Goal: Task Accomplishment & Management: Use online tool/utility

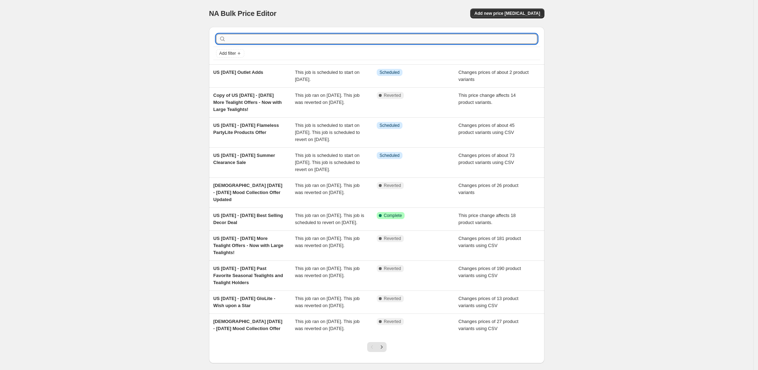
click at [309, 38] on input "text" at bounding box center [382, 39] width 310 height 10
type input "best"
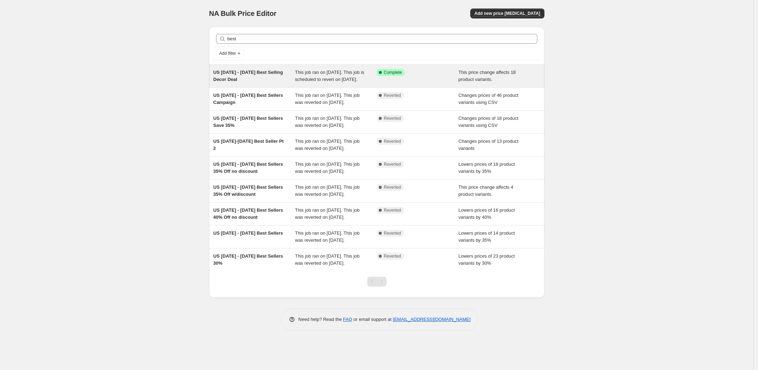
click at [260, 75] on span "US 21st August - 27th August Best Selling Decor Deal" at bounding box center [248, 76] width 70 height 12
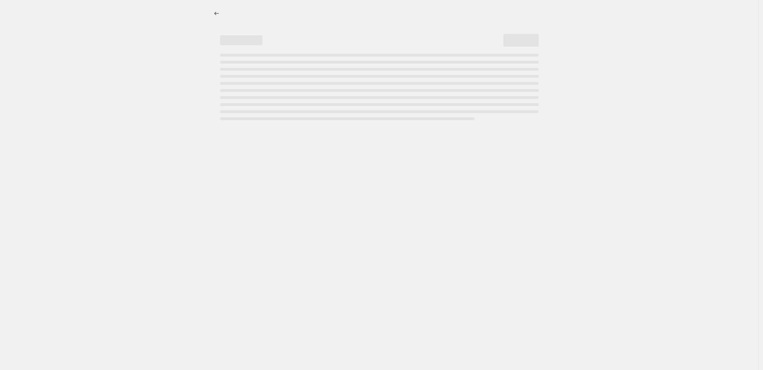
select select "pcap"
select select "no_change"
select select "collection"
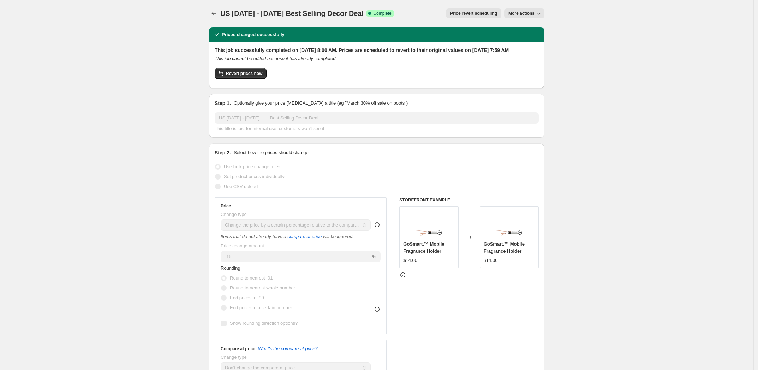
click at [527, 14] on span "More actions" at bounding box center [522, 14] width 26 height 6
click at [527, 30] on span "Copy to new job" at bounding box center [528, 27] width 33 height 5
select select "pcap"
select select "no_change"
select select "collection"
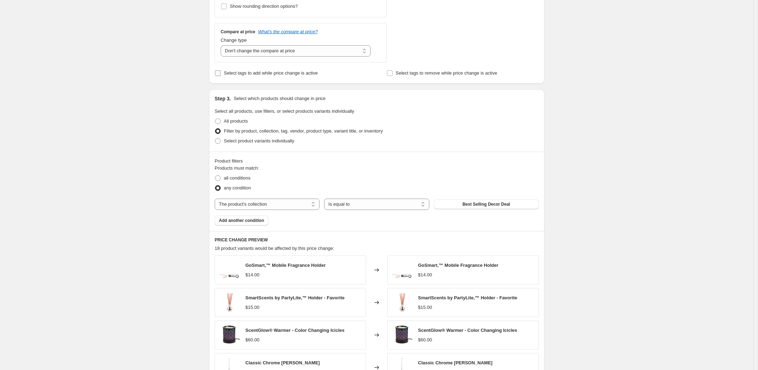
scroll to position [73, 0]
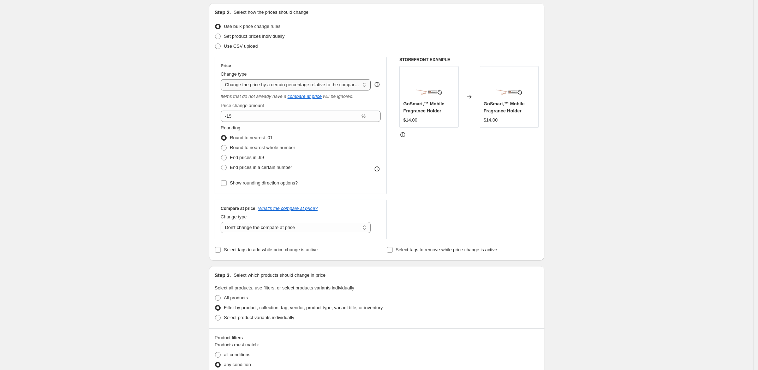
click at [283, 87] on select "Change the price to a certain amount Change the price by a certain amount Chang…" at bounding box center [296, 84] width 150 height 11
click at [223, 79] on select "Change the price to a certain amount Change the price by a certain amount Chang…" at bounding box center [296, 84] width 150 height 11
click at [306, 227] on select "Change the compare at price to the current price (sale) Change the compare at p…" at bounding box center [296, 227] width 150 height 11
click at [223, 222] on select "Change the compare at price to the current price (sale) Change the compare at p…" at bounding box center [296, 227] width 150 height 11
click at [684, 263] on div "Create new price change job. This page is ready Create new price change job Dra…" at bounding box center [377, 324] width 754 height 795
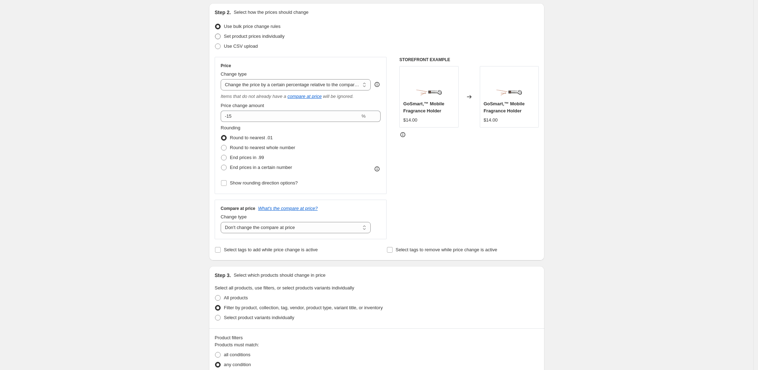
click at [219, 35] on span at bounding box center [218, 37] width 6 height 6
click at [215, 34] on input "Set product prices individually" at bounding box center [215, 34] width 0 height 0
radio input "true"
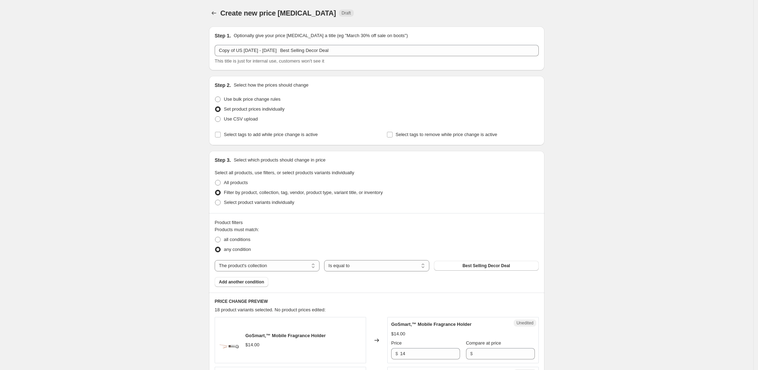
scroll to position [0, 0]
click at [220, 97] on span at bounding box center [218, 100] width 6 height 6
click at [215, 97] on input "Use bulk price change rules" at bounding box center [215, 97] width 0 height 0
radio input "true"
select select "pcap"
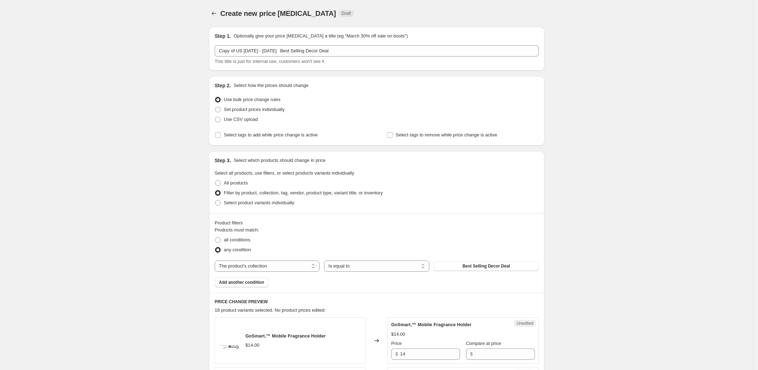
select select "no_change"
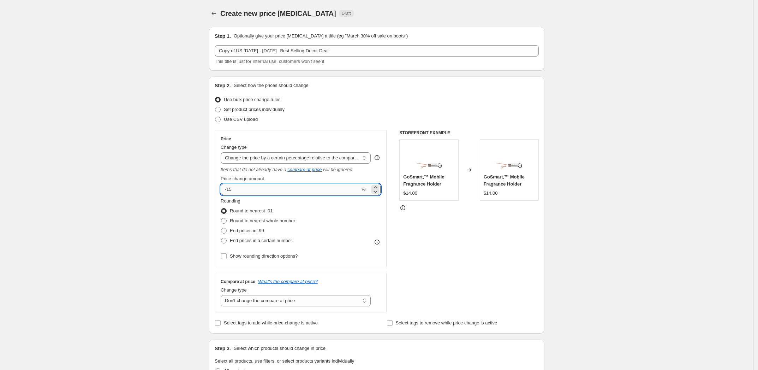
click at [306, 186] on input "-15" at bounding box center [291, 189] width 140 height 11
drag, startPoint x: 263, startPoint y: 186, endPoint x: 196, endPoint y: 186, distance: 67.1
drag, startPoint x: 234, startPoint y: 187, endPoint x: 185, endPoint y: 185, distance: 48.4
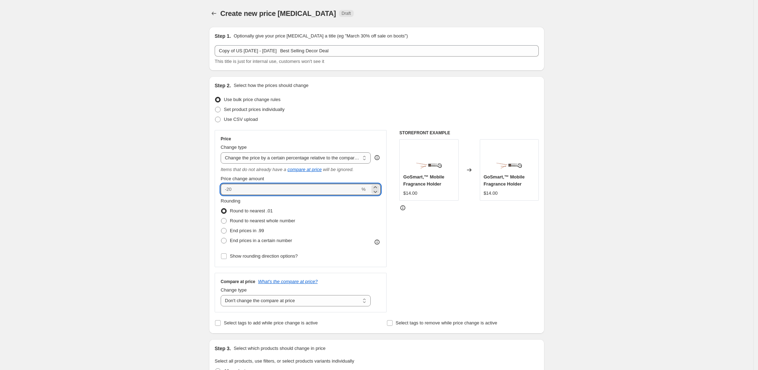
drag, startPoint x: 246, startPoint y: 188, endPoint x: 213, endPoint y: 187, distance: 32.9
click at [213, 187] on div "Step 2. Select how the prices should change Use bulk price change rules Set pro…" at bounding box center [377, 204] width 336 height 257
type input "0"
click at [311, 157] on select "Change the price to a certain amount Change the price by a certain amount Chang…" at bounding box center [296, 157] width 150 height 11
click at [223, 152] on select "Change the price to a certain amount Change the price by a certain amount Chang…" at bounding box center [296, 157] width 150 height 11
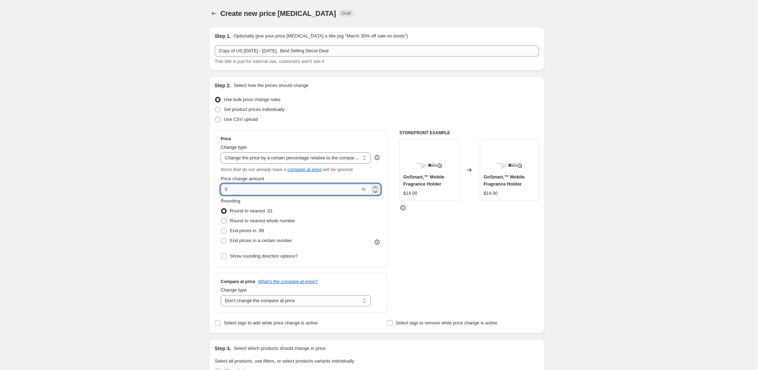
click at [265, 188] on input "0" at bounding box center [291, 189] width 140 height 11
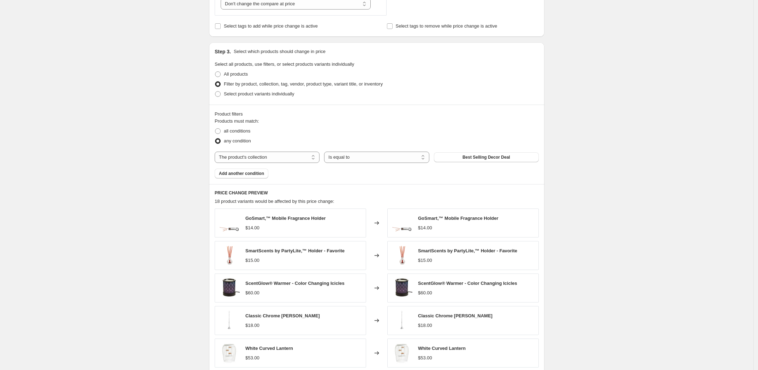
scroll to position [426, 0]
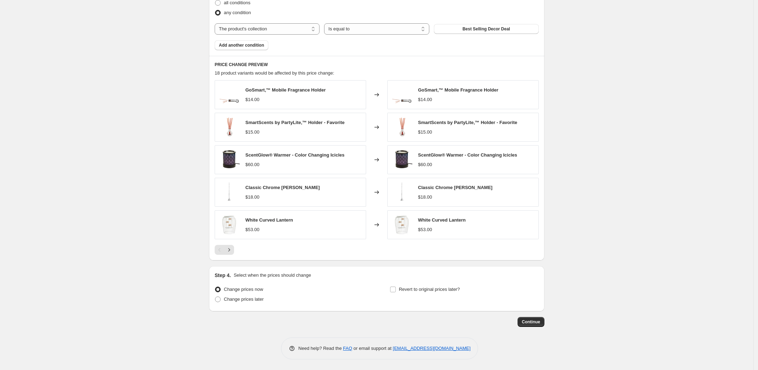
type input "-15"
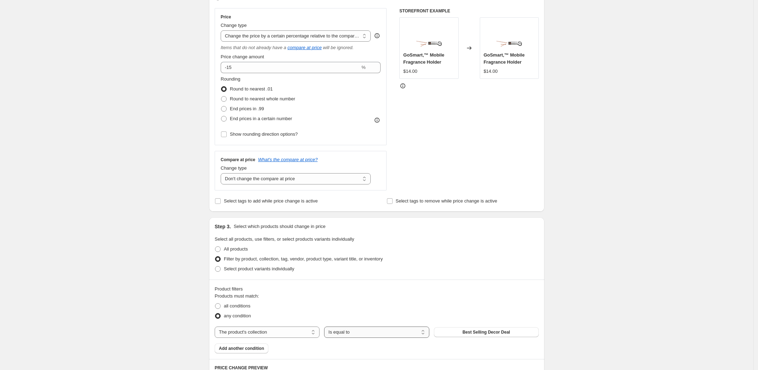
scroll to position [0, 0]
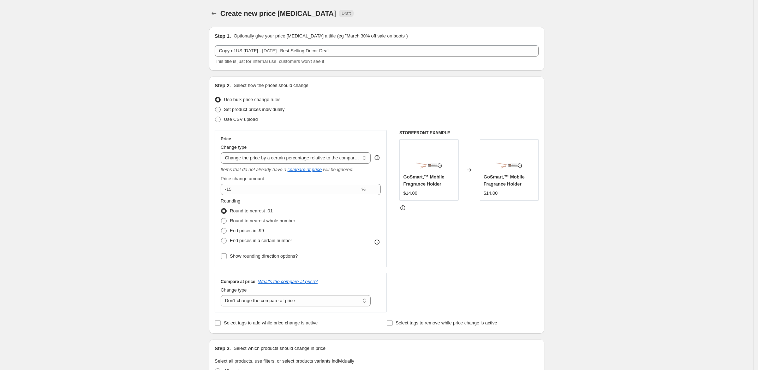
click at [221, 110] on span at bounding box center [218, 110] width 6 height 6
click at [215, 107] on input "Set product prices individually" at bounding box center [215, 107] width 0 height 0
radio input "true"
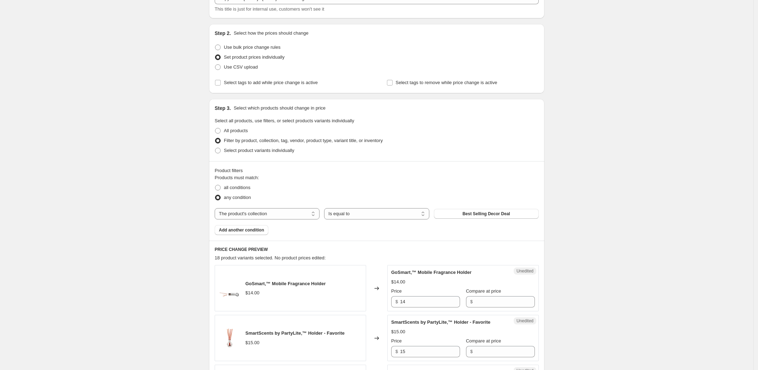
scroll to position [177, 0]
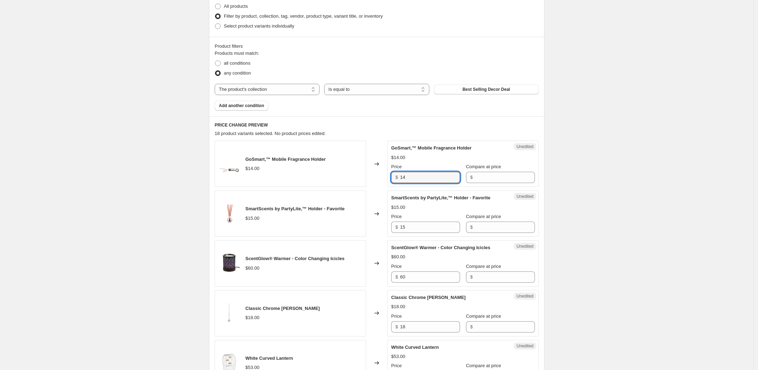
drag, startPoint x: 420, startPoint y: 179, endPoint x: 395, endPoint y: 175, distance: 25.8
click at [395, 175] on div "$ 14" at bounding box center [425, 177] width 69 height 11
type input "14"
click at [482, 176] on input "Compare at price" at bounding box center [505, 177] width 60 height 11
paste input "14"
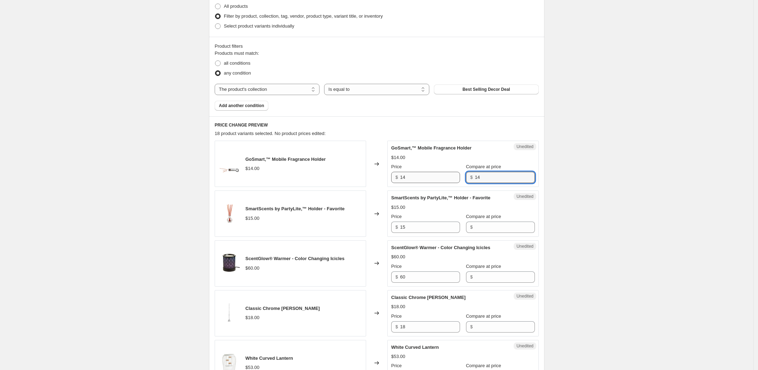
type input "14"
drag, startPoint x: 426, startPoint y: 178, endPoint x: 403, endPoint y: 177, distance: 23.3
click at [403, 177] on input "14" at bounding box center [430, 177] width 60 height 11
type input "11.90"
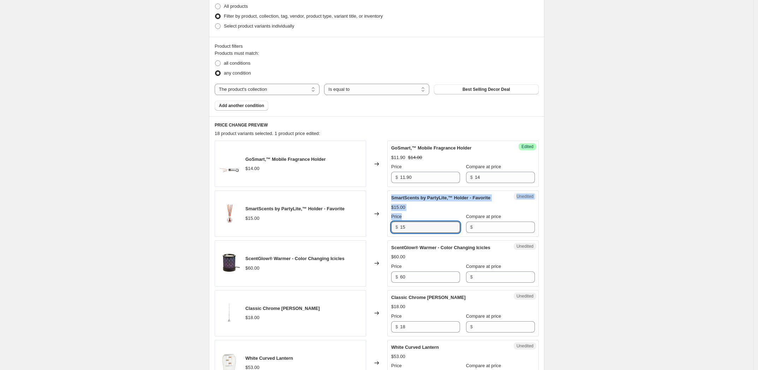
click at [383, 224] on div "SmartScents by PartyLite‚™ Holder - Favorite $15.00 Changed to Unedited SmartSc…" at bounding box center [377, 213] width 324 height 46
drag, startPoint x: 383, startPoint y: 224, endPoint x: 385, endPoint y: 207, distance: 17.8
click at [383, 207] on div "Changed to" at bounding box center [376, 213] width 21 height 46
drag, startPoint x: 416, startPoint y: 228, endPoint x: 384, endPoint y: 227, distance: 32.2
click at [384, 227] on div "SmartScents by PartyLite‚™ Holder - Favorite $15.00 Changed to Unedited SmartSc…" at bounding box center [377, 213] width 324 height 46
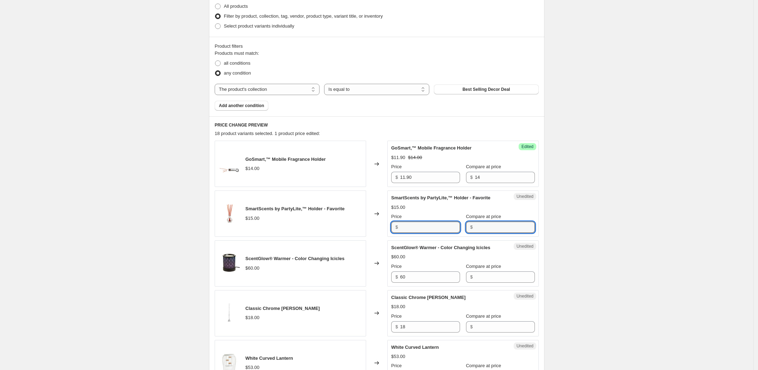
type input "15"
type input "12"
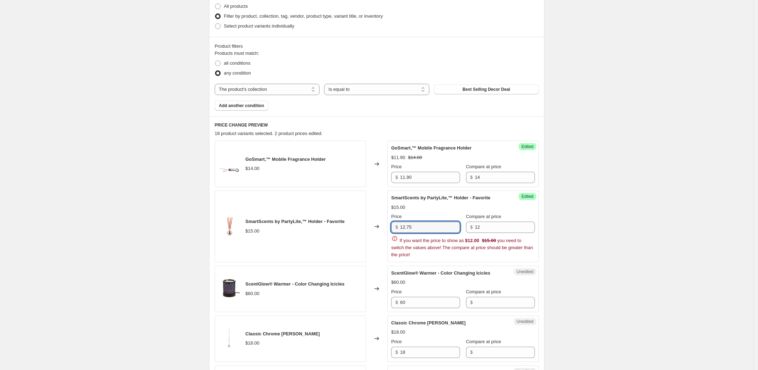
type input "12.75"
type input "15.00"
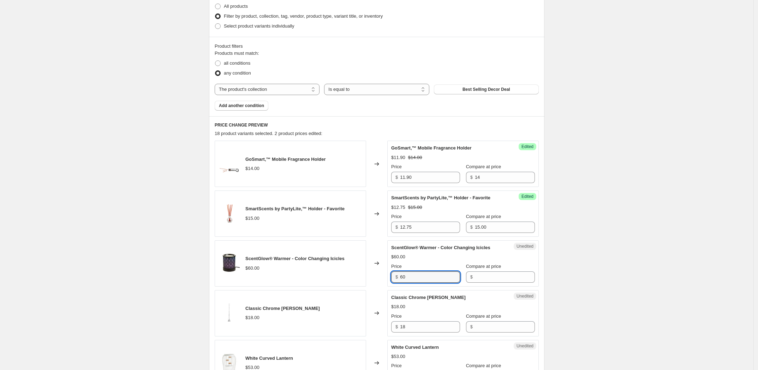
drag, startPoint x: 395, startPoint y: 276, endPoint x: 389, endPoint y: 276, distance: 6.0
click at [389, 276] on div "ScentGlow® Warmer - Color Changing Icicles $60.00 Changed to Unedited ScentGlow…" at bounding box center [377, 263] width 324 height 46
type input "51.0"
click at [425, 279] on input "51.0" at bounding box center [430, 276] width 60 height 11
type input "6"
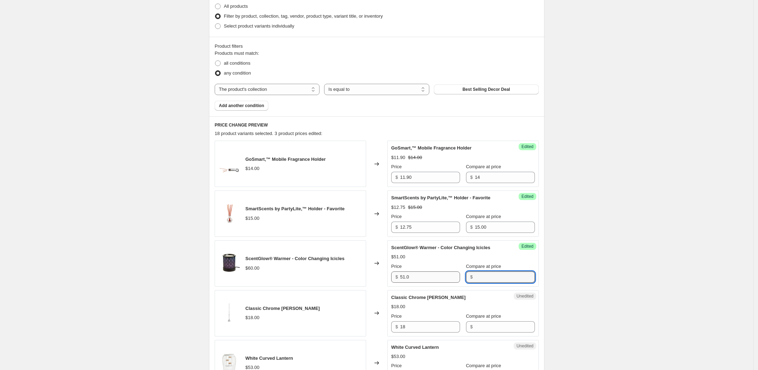
paste input "60"
type input "60"
click at [410, 280] on input "51.0" at bounding box center [430, 276] width 60 height 11
type input "51.00"
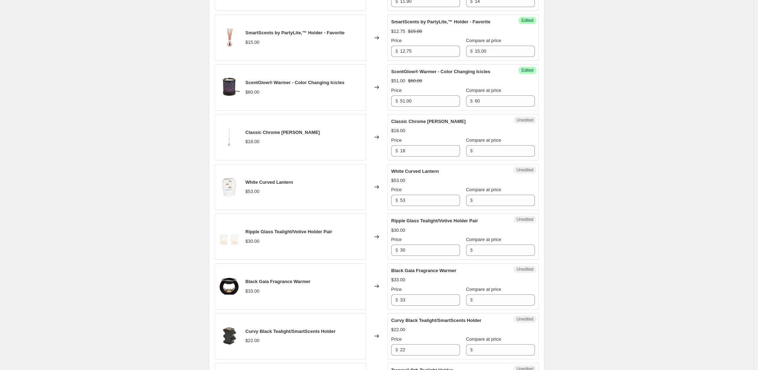
scroll to position [353, 0]
click at [398, 151] on div "$ 18" at bounding box center [425, 149] width 69 height 11
type input "1"
type input "15.30"
paste input "18"
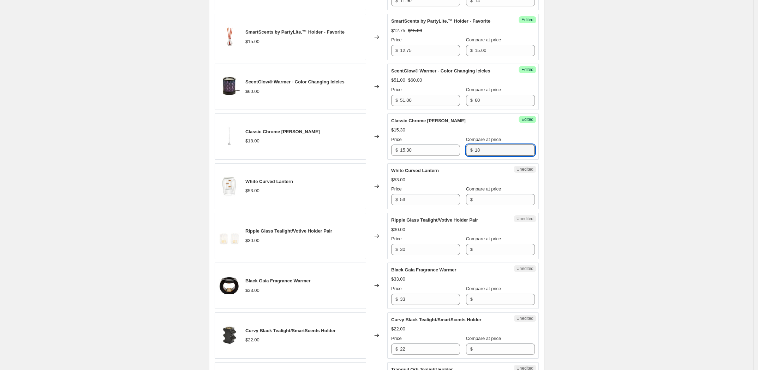
type input "18"
drag, startPoint x: 398, startPoint y: 199, endPoint x: 392, endPoint y: 198, distance: 6.0
click at [392, 198] on div "Unedited White Curved Lantern $53.00 Price $ 53 Compare at price $" at bounding box center [463, 186] width 152 height 46
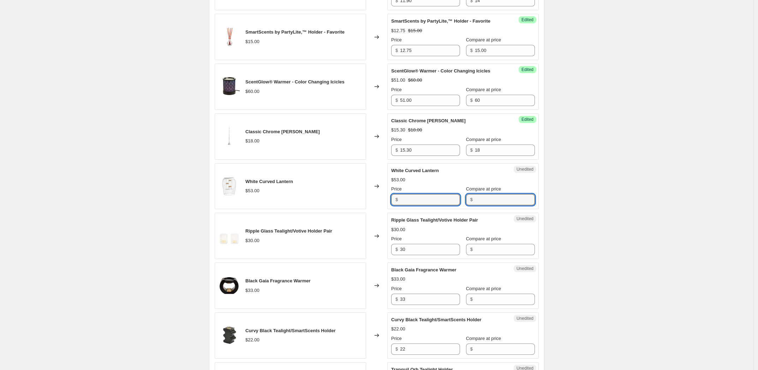
type input "53"
type input "45.05"
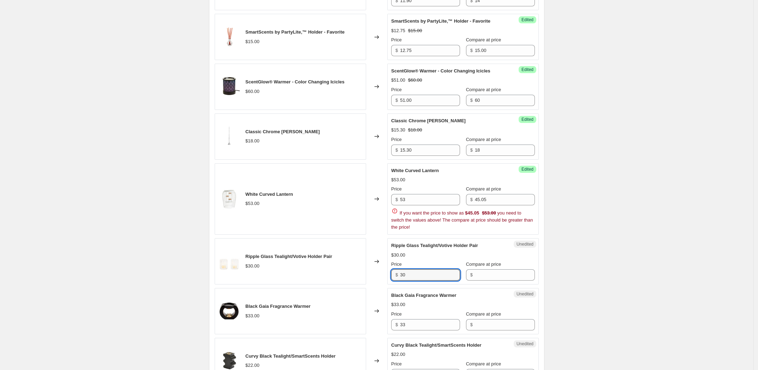
drag, startPoint x: 417, startPoint y: 277, endPoint x: 390, endPoint y: 275, distance: 26.9
click at [390, 275] on div "Unedited Ripple Glass Tealight/Votive Holder Pair $30.00 Price $ 30 Compare at …" at bounding box center [463, 261] width 152 height 46
type input "25.50"
paste input "30"
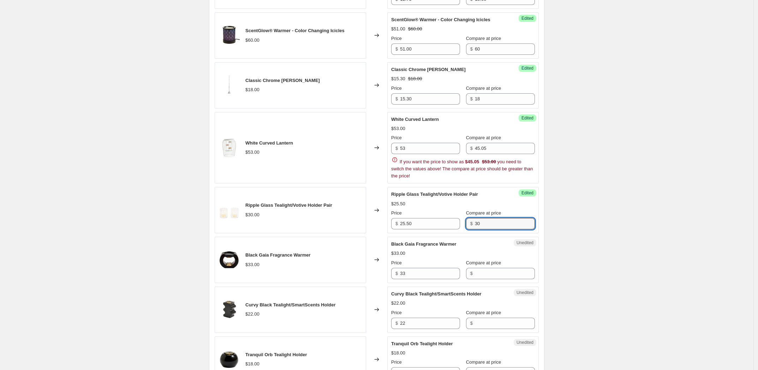
scroll to position [486, 0]
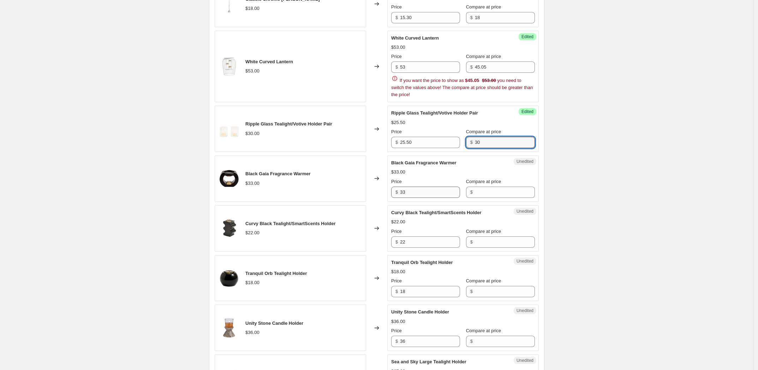
type input "30"
drag, startPoint x: 409, startPoint y: 192, endPoint x: 390, endPoint y: 192, distance: 19.4
click at [390, 192] on div "Unedited Black Gaia Fragrance Warmer $33.00 Price $ 33 Compare at price $" at bounding box center [463, 178] width 152 height 46
type input "28.05"
paste input "33"
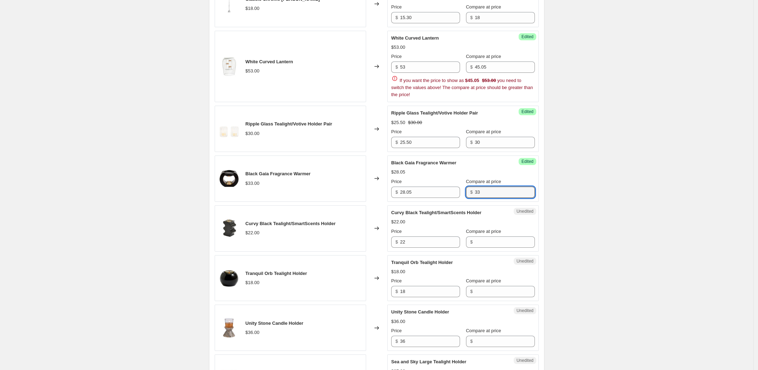
type input "33"
drag, startPoint x: 410, startPoint y: 244, endPoint x: 396, endPoint y: 244, distance: 14.8
click at [396, 244] on div "$ 22" at bounding box center [425, 241] width 69 height 11
type input "2"
type input "18.70"
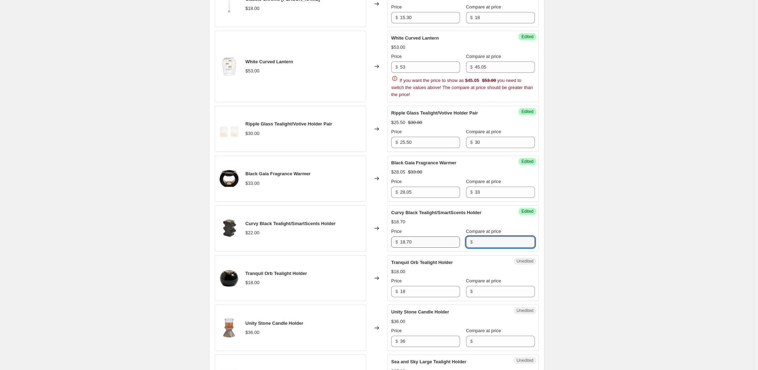
paste input "22"
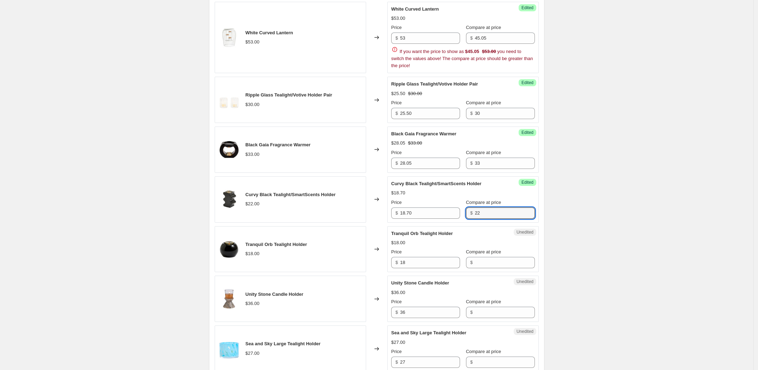
scroll to position [530, 0]
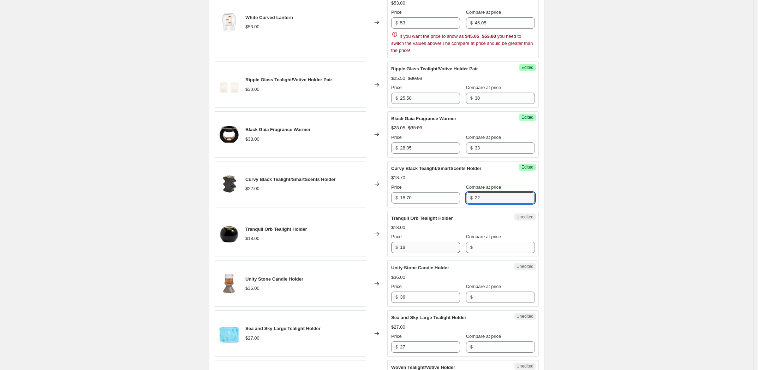
type input "22"
drag, startPoint x: 407, startPoint y: 248, endPoint x: 401, endPoint y: 245, distance: 6.7
click at [401, 246] on div "$ 18" at bounding box center [425, 247] width 69 height 11
type input "15.30"
paste input "18"
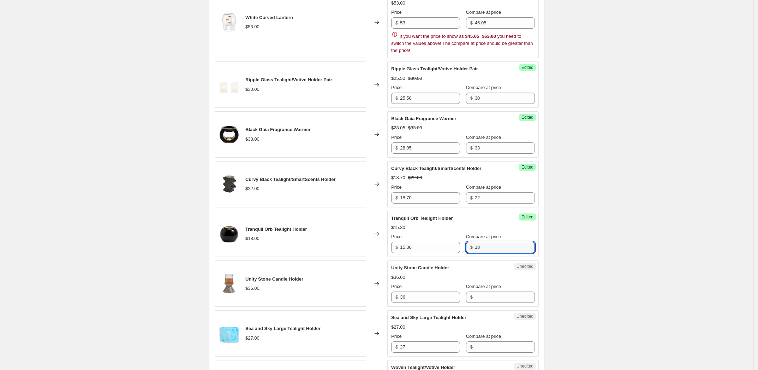
type input "18"
drag, startPoint x: 408, startPoint y: 300, endPoint x: 404, endPoint y: 299, distance: 4.6
click at [404, 299] on input "36" at bounding box center [430, 296] width 60 height 11
type input "3"
drag, startPoint x: 408, startPoint y: 298, endPoint x: 395, endPoint y: 298, distance: 13.4
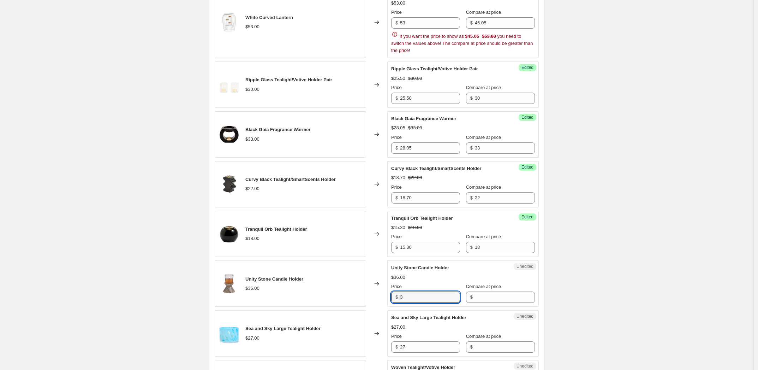
click at [395, 298] on div "$ 3" at bounding box center [425, 296] width 69 height 11
type input "30.60"
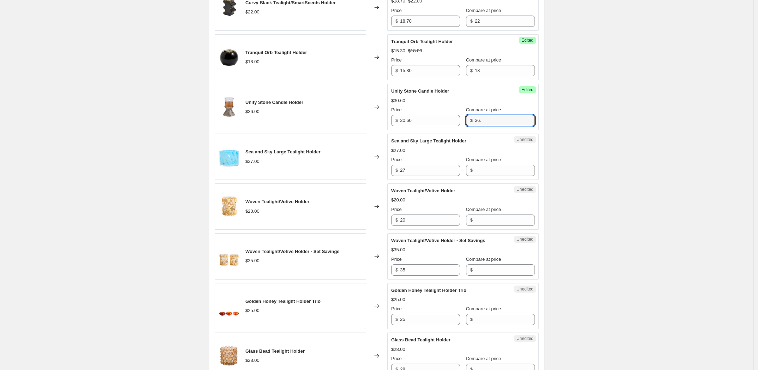
type input "36."
click at [398, 171] on div "$ 27" at bounding box center [425, 170] width 69 height 11
type input "22.95"
paste input "27"
type input "27"
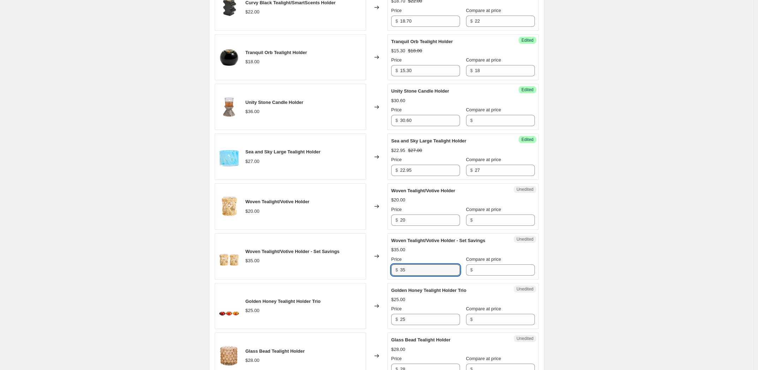
drag, startPoint x: 408, startPoint y: 272, endPoint x: 391, endPoint y: 271, distance: 17.4
click at [391, 271] on div "Unedited Woven Tealight/Votive Holder - Set Savings $35.00 Price $ 35 Compare a…" at bounding box center [463, 256] width 152 height 46
type input "17.00"
paste input "35"
type input "35"
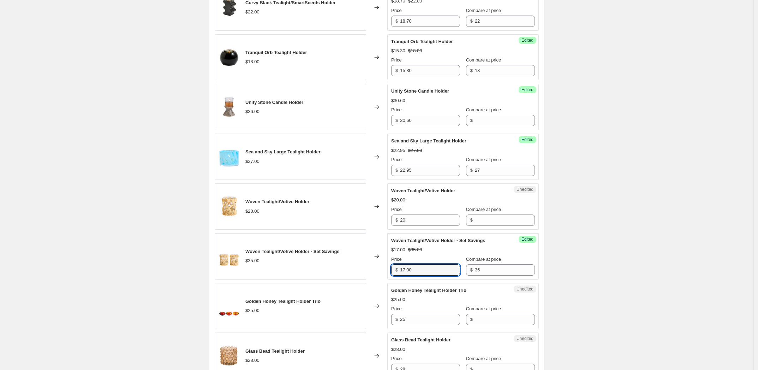
drag, startPoint x: 407, startPoint y: 267, endPoint x: 391, endPoint y: 270, distance: 16.0
click at [391, 270] on div "Success Edited Woven Tealight/Votive Holder - Set Savings $17.00 $35.00 Price $…" at bounding box center [463, 256] width 152 height 46
type input "29.75"
drag, startPoint x: 409, startPoint y: 220, endPoint x: 386, endPoint y: 223, distance: 23.1
click at [386, 223] on div "Woven Tealight/Votive Holder $20.00 Changed to Unedited Woven Tealight/Votive H…" at bounding box center [377, 206] width 324 height 46
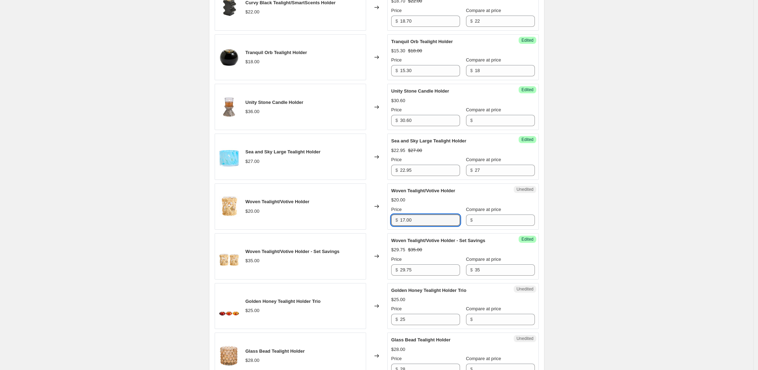
type input "17.00"
paste input "20"
type input "20"
click at [425, 274] on input "29.75" at bounding box center [430, 269] width 60 height 11
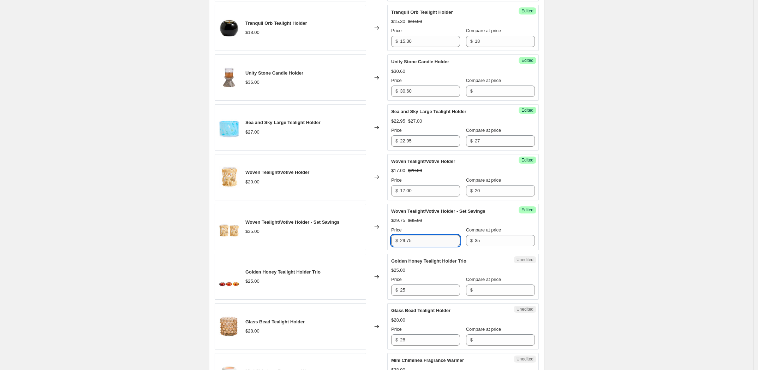
scroll to position [751, 0]
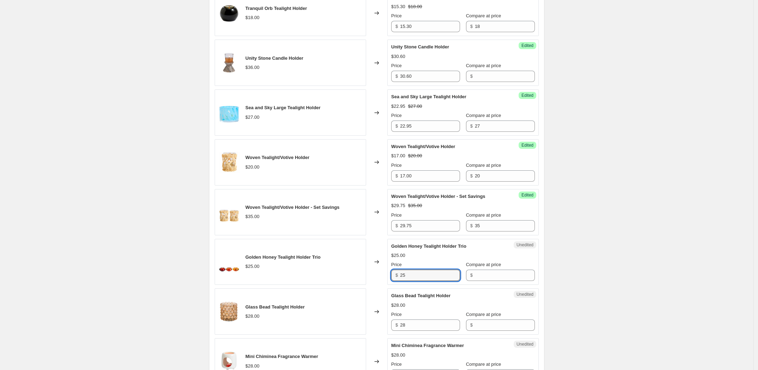
drag, startPoint x: 410, startPoint y: 276, endPoint x: 400, endPoint y: 275, distance: 10.3
click at [400, 275] on div "$ 25" at bounding box center [425, 275] width 69 height 11
type input "21.25"
paste input "25"
type input "25"
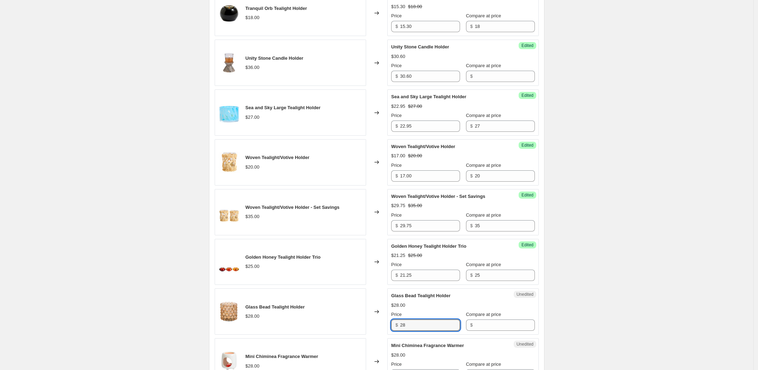
drag, startPoint x: 405, startPoint y: 327, endPoint x: 401, endPoint y: 327, distance: 3.9
click at [401, 327] on div "$ 28" at bounding box center [425, 324] width 69 height 11
drag, startPoint x: 409, startPoint y: 327, endPoint x: 402, endPoint y: 327, distance: 7.4
click at [402, 327] on div "$ 28" at bounding box center [425, 324] width 69 height 11
type input "23.80"
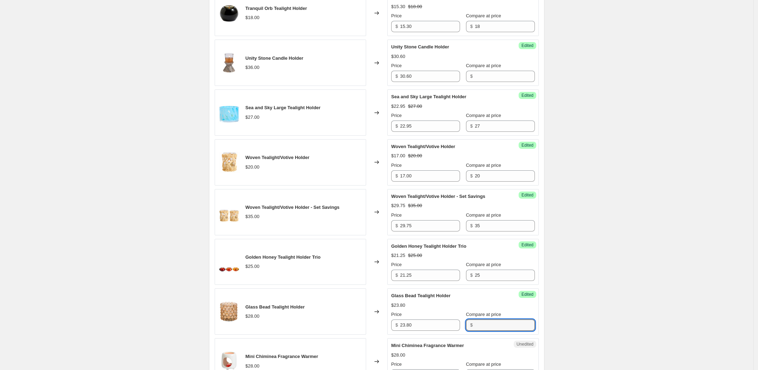
paste input "28"
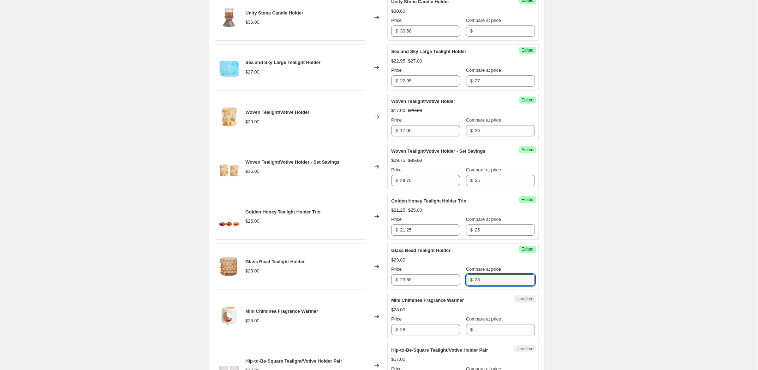
scroll to position [839, 0]
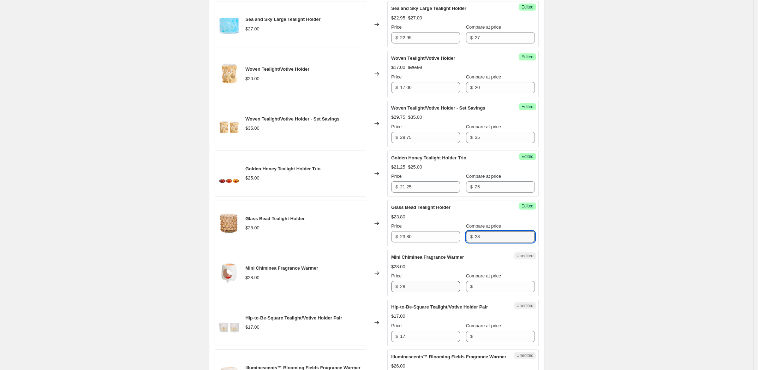
type input "28"
drag, startPoint x: 412, startPoint y: 286, endPoint x: 406, endPoint y: 288, distance: 5.9
click at [394, 286] on div "$ 28" at bounding box center [425, 286] width 69 height 11
type input "23.80"
paste input "28"
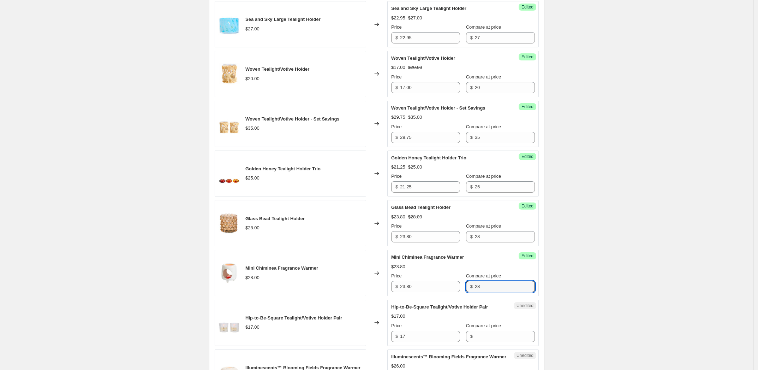
type input "28"
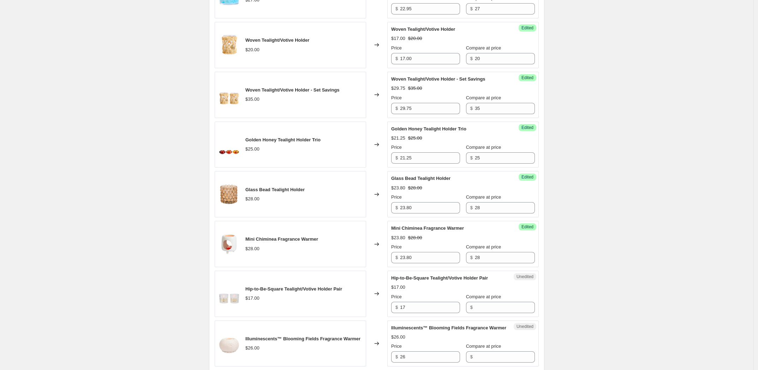
scroll to position [883, 0]
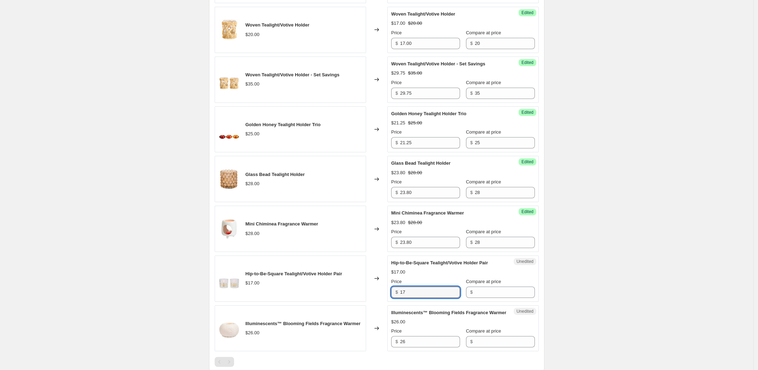
drag, startPoint x: 414, startPoint y: 295, endPoint x: 400, endPoint y: 293, distance: 14.2
click at [400, 293] on div "$ 17" at bounding box center [425, 291] width 69 height 11
type input "14.45"
paste input "17"
type input "17"
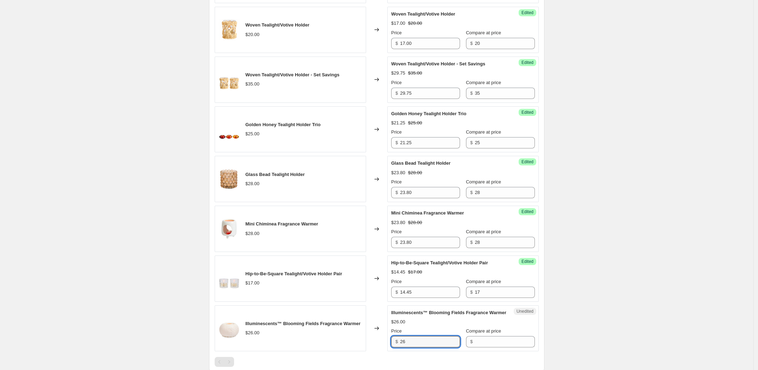
drag, startPoint x: 414, startPoint y: 350, endPoint x: 396, endPoint y: 350, distance: 18.7
click at [396, 347] on div "$ 26" at bounding box center [425, 341] width 69 height 11
type input "22.10"
paste input "26"
type input "26"
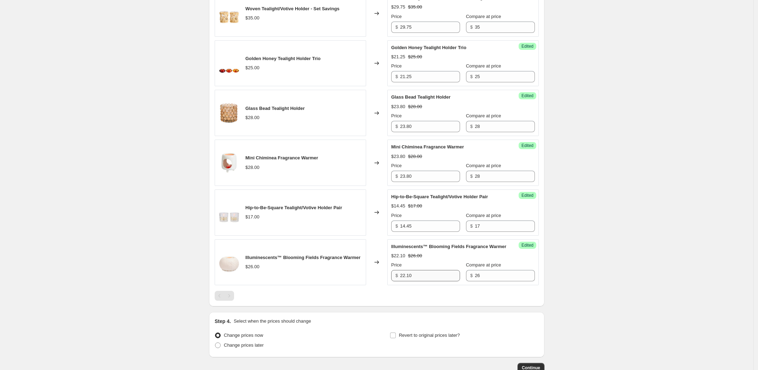
scroll to position [1005, 0]
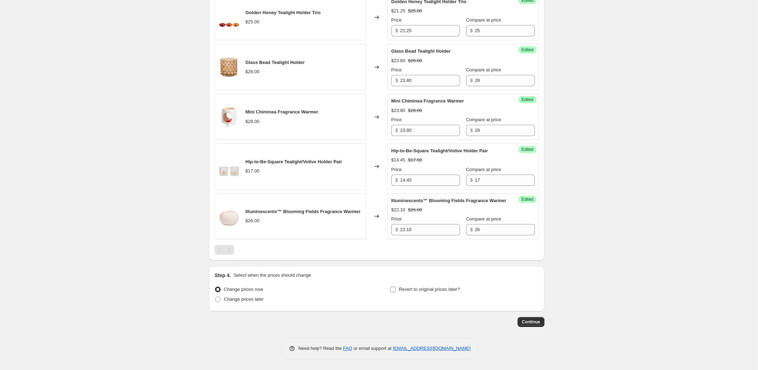
click at [399, 289] on label "Revert to original prices later?" at bounding box center [425, 289] width 70 height 10
click at [396, 289] on input "Revert to original prices later?" at bounding box center [393, 289] width 6 height 6
checkbox input "true"
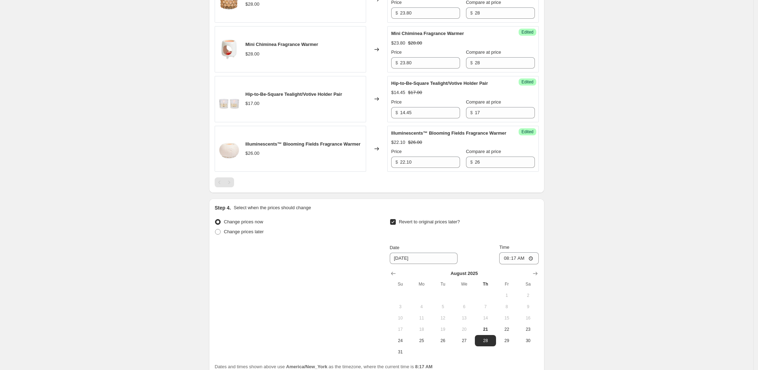
scroll to position [1093, 0]
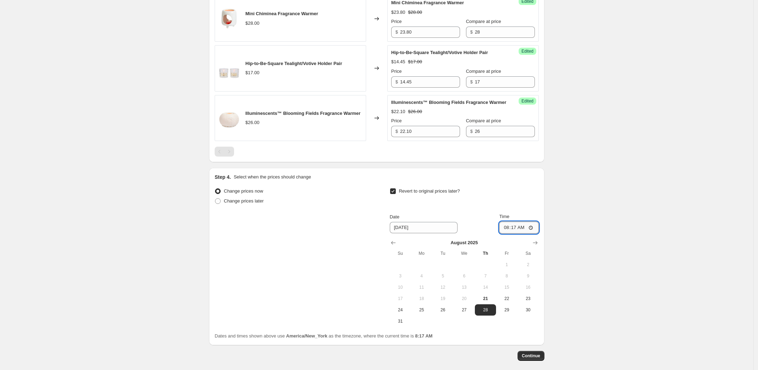
click at [508, 233] on input "08:17" at bounding box center [519, 227] width 40 height 12
type input "07:59"
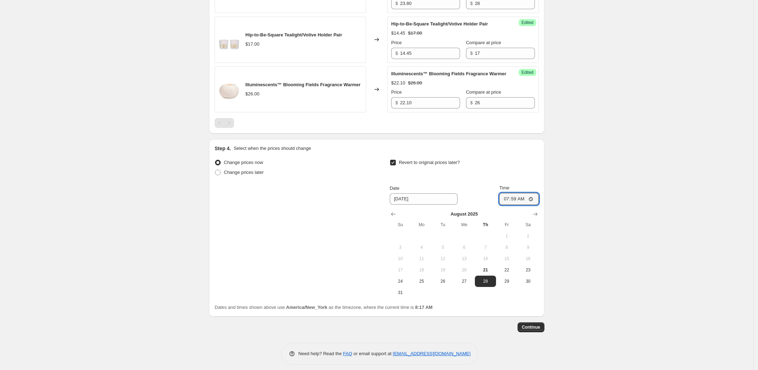
scroll to position [1137, 0]
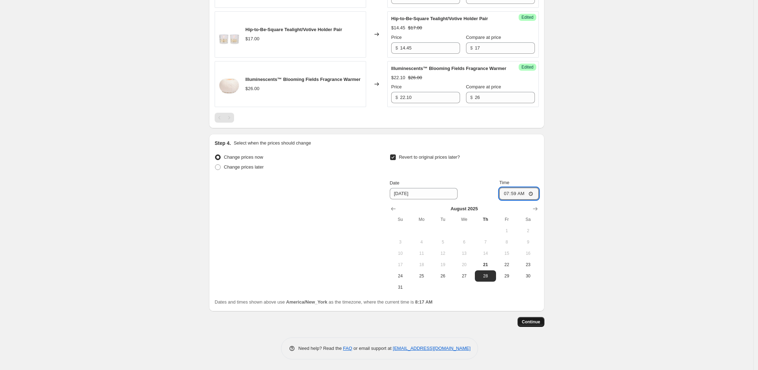
click at [537, 322] on span "Continue" at bounding box center [531, 322] width 18 height 6
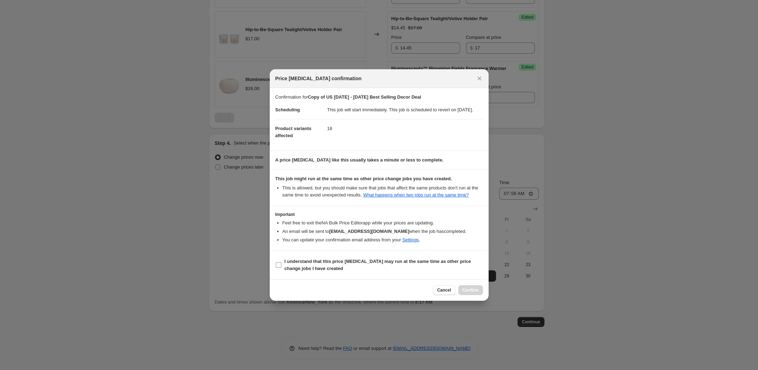
click at [365, 269] on span "I understand that this price change job may run at the same time as other price…" at bounding box center [384, 265] width 199 height 14
click at [282, 268] on input "I understand that this price change job may run at the same time as other price…" at bounding box center [279, 265] width 6 height 6
checkbox input "true"
click at [477, 293] on span "Confirm" at bounding box center [471, 290] width 16 height 6
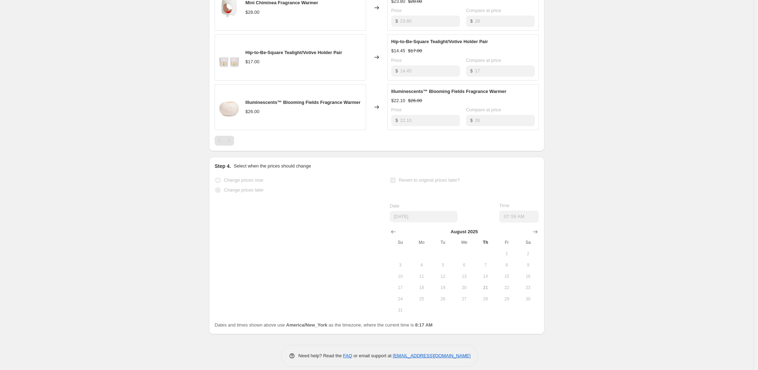
scroll to position [1155, 0]
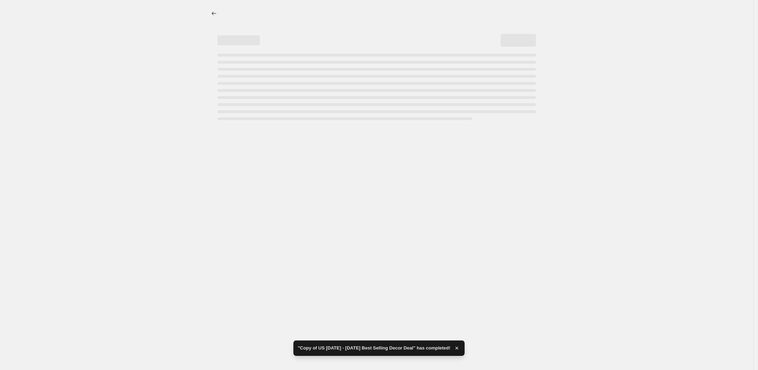
select select "collection"
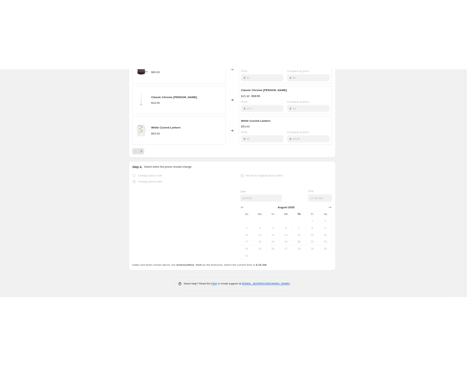
scroll to position [0, 0]
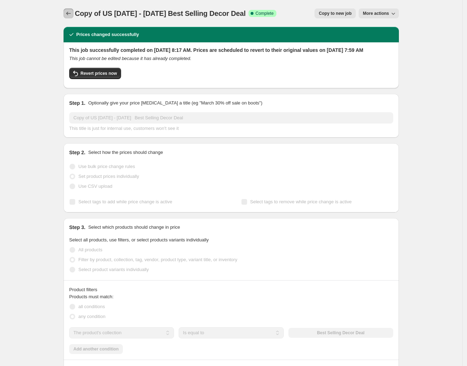
click at [70, 12] on icon "Price change jobs" at bounding box center [68, 14] width 5 height 4
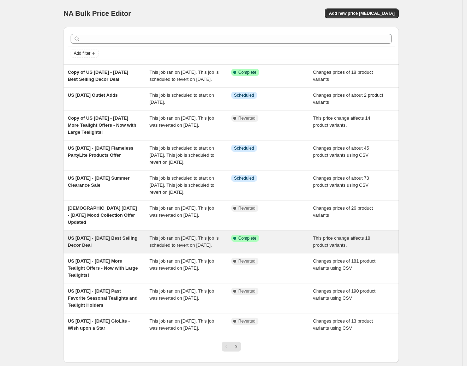
click at [118, 248] on span "US 21st August - 27th August Best Selling Decor Deal" at bounding box center [103, 242] width 70 height 12
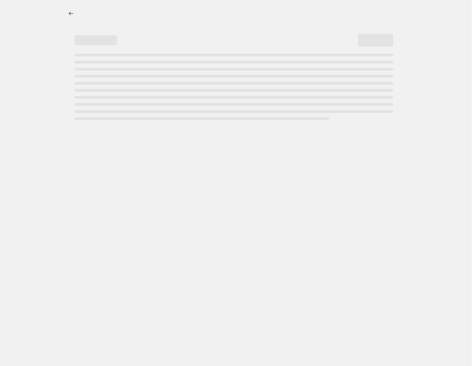
select select "pcap"
select select "no_change"
select select "collection"
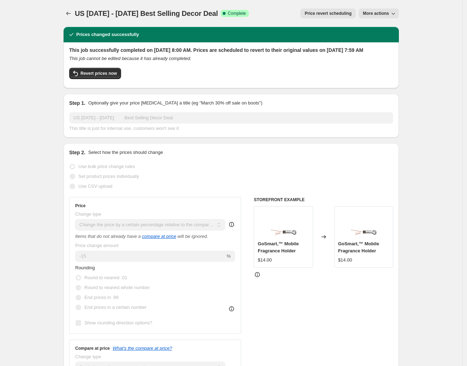
click at [384, 13] on span "More actions" at bounding box center [376, 14] width 26 height 6
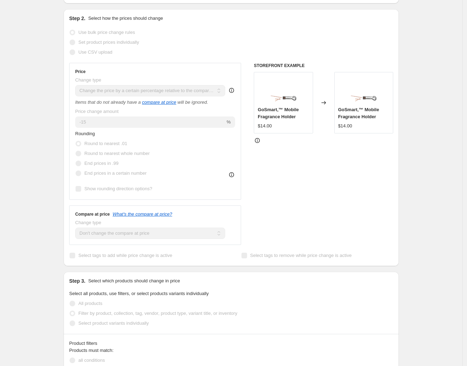
scroll to position [2, 0]
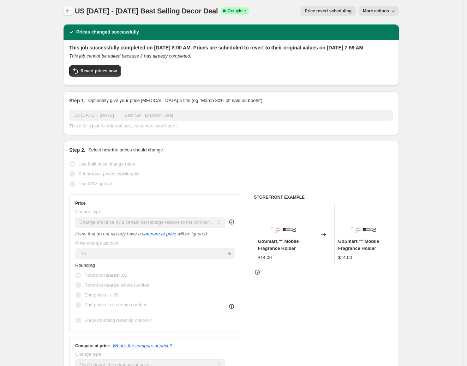
click at [66, 9] on button "Price change jobs" at bounding box center [69, 11] width 10 height 10
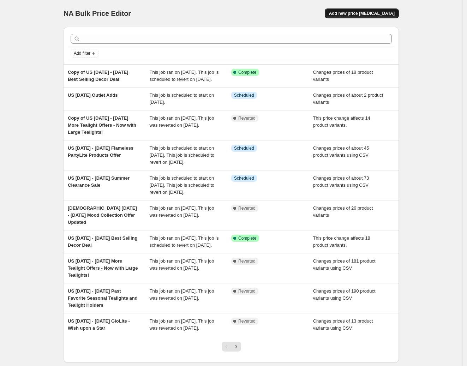
click at [379, 13] on span "Add new price change job" at bounding box center [362, 14] width 66 height 6
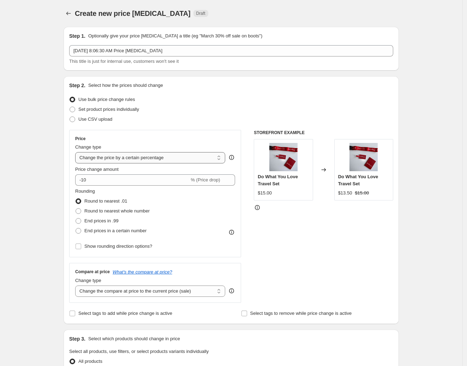
click at [117, 160] on select "Change the price to a certain amount Change the price by a certain amount Chang…" at bounding box center [150, 157] width 150 height 11
select select "pcap"
click at [77, 152] on select "Change the price to a certain amount Change the price by a certain amount Chang…" at bounding box center [150, 157] width 150 height 11
type input "-20"
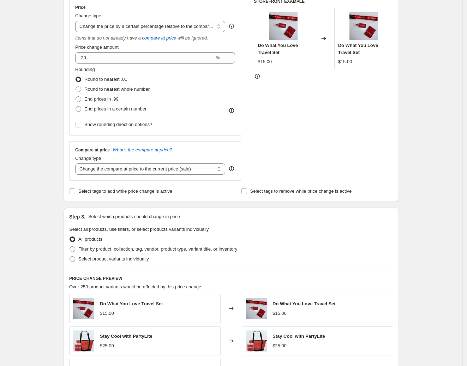
scroll to position [132, 0]
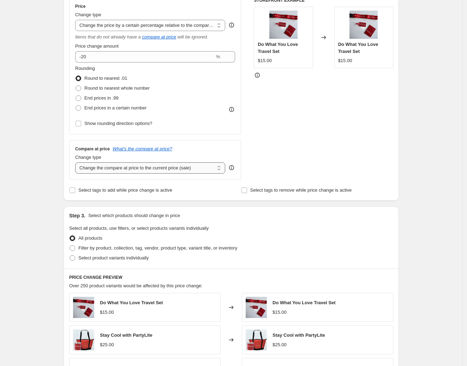
click at [112, 169] on select "Change the compare at price to the current price (sale) Change the compare at p…" at bounding box center [150, 167] width 150 height 11
select select "no_change"
click at [77, 163] on select "Change the compare at price to the current price (sale) Change the compare at p…" at bounding box center [150, 167] width 150 height 11
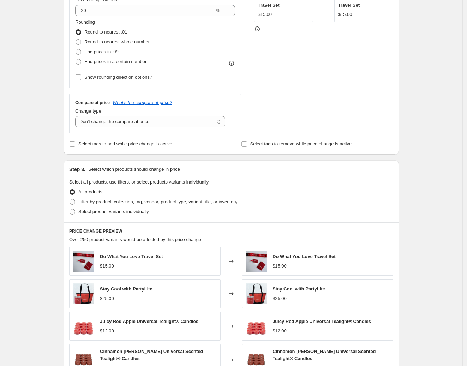
scroll to position [265, 0]
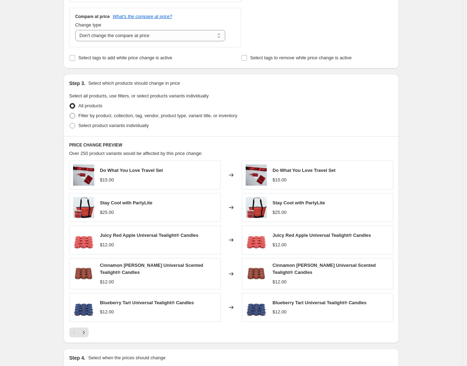
click at [74, 118] on span at bounding box center [73, 116] width 6 height 6
click at [70, 113] on input "Filter by product, collection, tag, vendor, product type, variant title, or inv…" at bounding box center [70, 113] width 0 height 0
radio input "true"
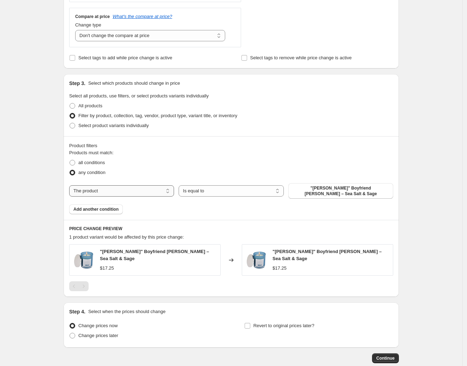
click at [110, 190] on select "The product The product's collection The product's tag The product's vendor The…" at bounding box center [121, 190] width 105 height 11
select select "collection"
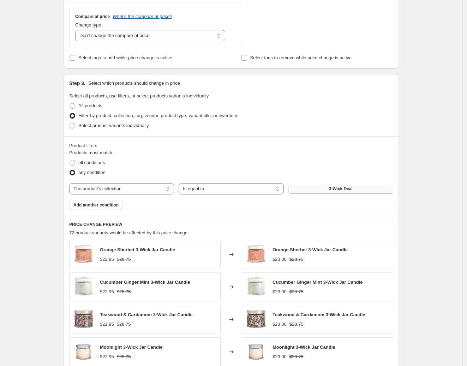
click at [328, 189] on button "3-Wick Deal" at bounding box center [341, 189] width 105 height 10
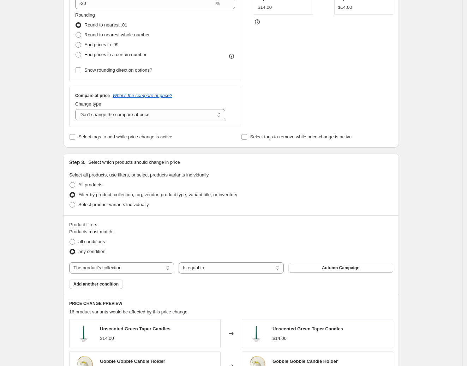
scroll to position [0, 0]
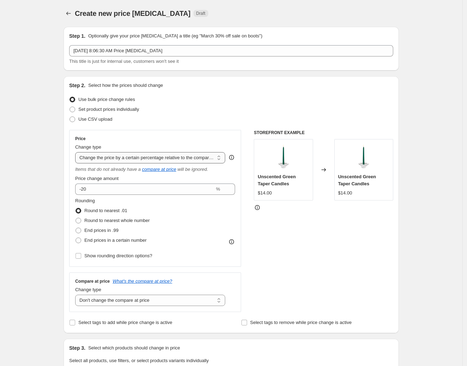
click at [151, 160] on select "Change the price to a certain amount Change the price by a certain amount Chang…" at bounding box center [150, 157] width 150 height 11
click at [77, 152] on select "Change the price to a certain amount Change the price by a certain amount Chang…" at bounding box center [150, 157] width 150 height 11
click at [124, 191] on input "-20" at bounding box center [145, 189] width 140 height 11
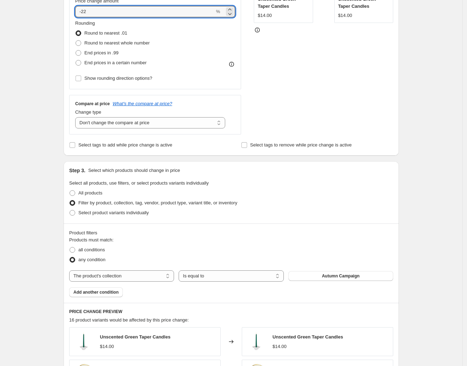
scroll to position [221, 0]
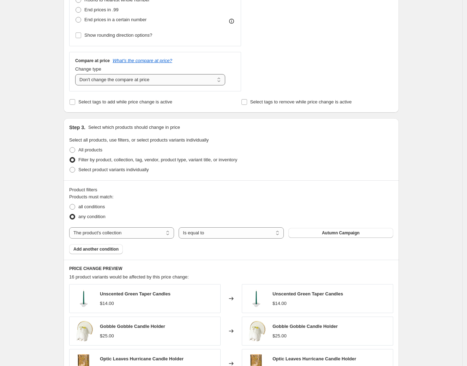
type input "-22"
click at [144, 81] on select "Change the compare at price to the current price (sale) Change the compare at p…" at bounding box center [150, 79] width 150 height 11
select select "pp"
click at [77, 75] on select "Change the compare at price to the current price (sale) Change the compare at p…" at bounding box center [150, 79] width 150 height 11
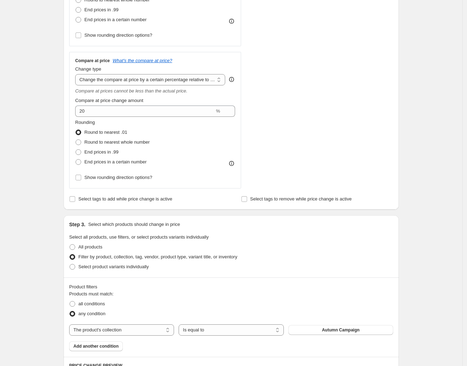
scroll to position [44, 0]
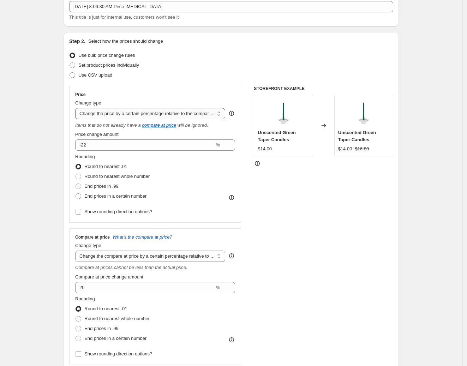
click at [170, 117] on select "Change the price to a certain amount Change the price by a certain amount Chang…" at bounding box center [150, 113] width 150 height 11
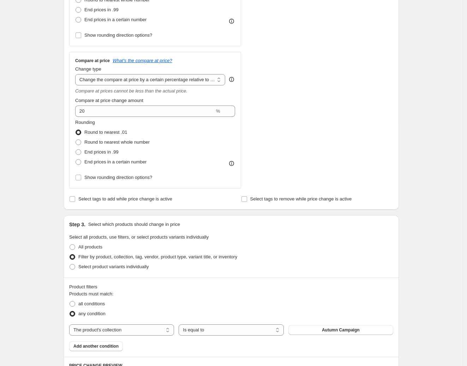
scroll to position [177, 0]
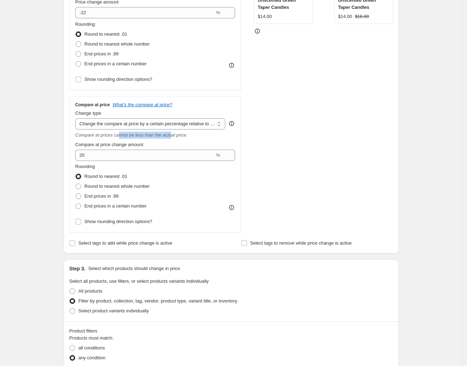
drag, startPoint x: 119, startPoint y: 137, endPoint x: 170, endPoint y: 137, distance: 50.9
click at [170, 137] on icon "Compare at prices cannot be less than the actual price." at bounding box center [131, 134] width 112 height 5
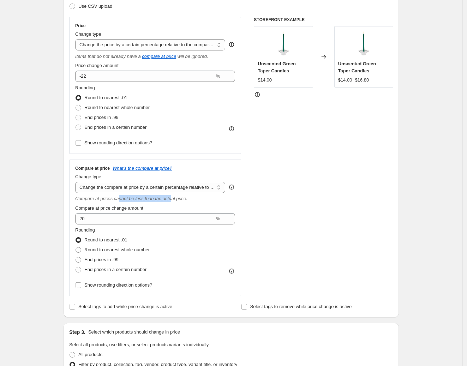
scroll to position [44, 0]
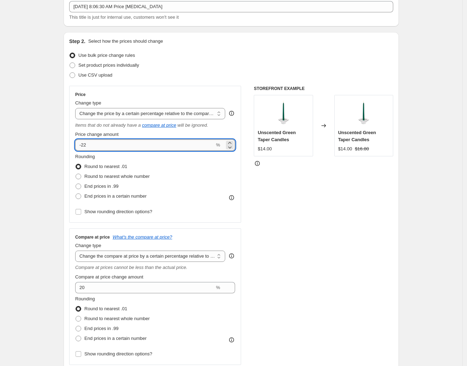
click at [83, 143] on input "-22" at bounding box center [145, 145] width 140 height 11
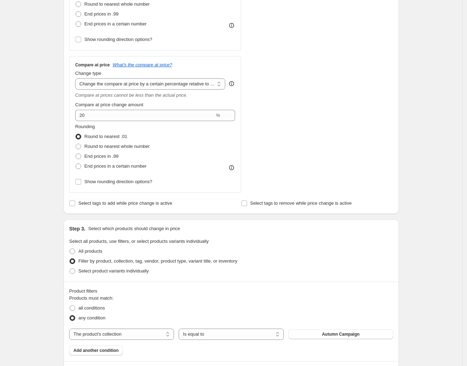
scroll to position [221, 0]
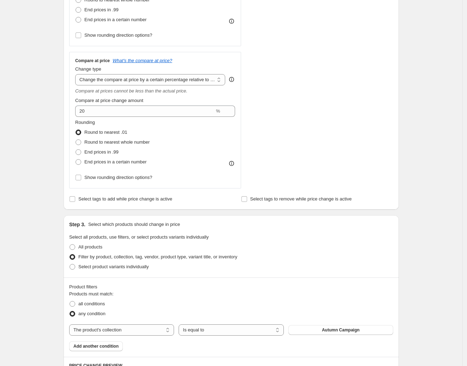
type input "-10"
click at [338, 243] on div "All products" at bounding box center [231, 247] width 324 height 10
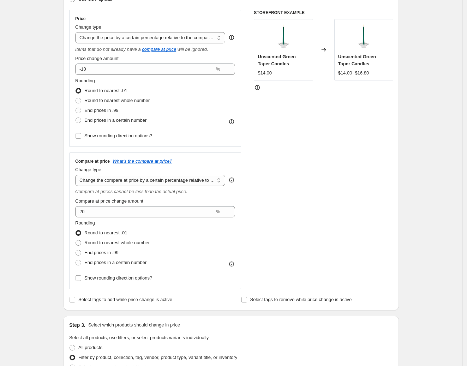
scroll to position [44, 0]
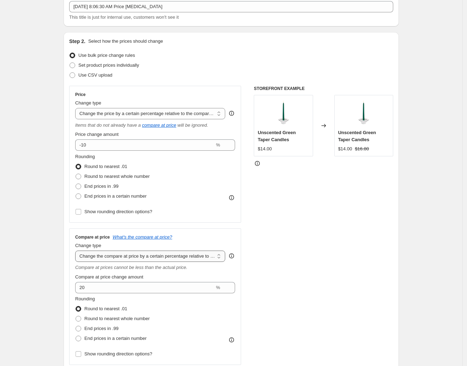
click at [142, 258] on select "Change the compare at price to the current price (sale) Change the compare at p…" at bounding box center [150, 256] width 150 height 11
click at [77, 251] on select "Change the compare at price to the current price (sale) Change the compare at p…" at bounding box center [150, 256] width 150 height 11
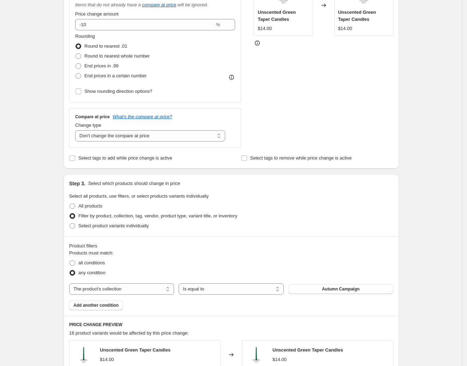
scroll to position [132, 0]
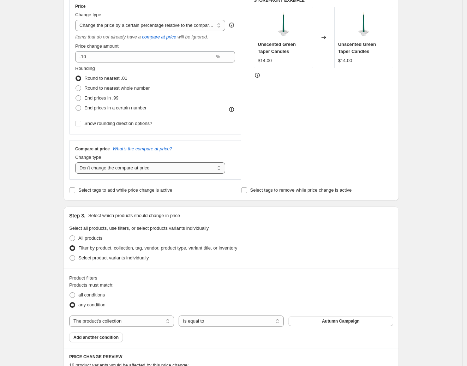
click at [156, 170] on select "Change the compare at price to the current price (sale) Change the compare at p…" at bounding box center [150, 167] width 150 height 11
select select "pp"
click at [77, 163] on select "Change the compare at price to the current price (sale) Change the compare at p…" at bounding box center [150, 167] width 150 height 11
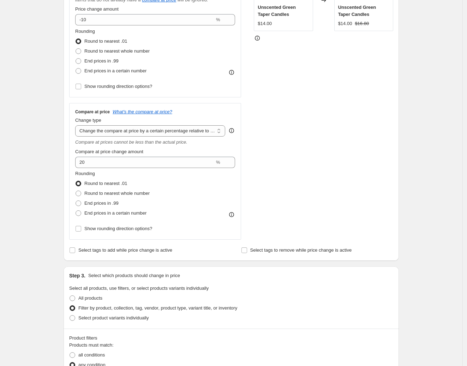
scroll to position [88, 0]
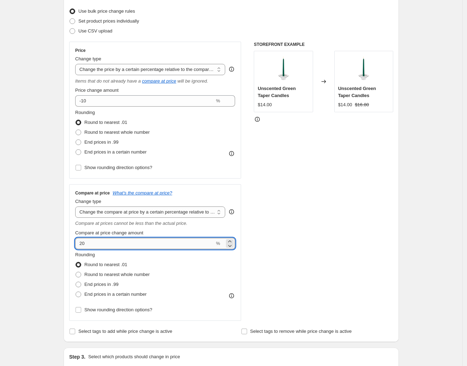
click at [105, 244] on input "20" at bounding box center [145, 243] width 140 height 11
type input "2"
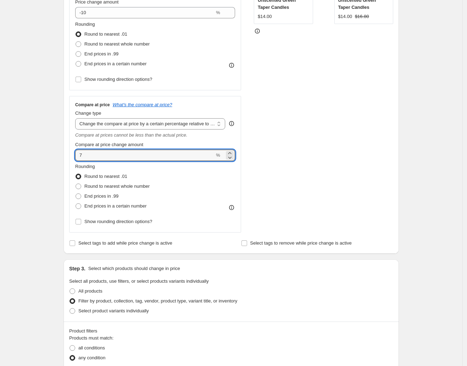
type input "7"
click at [314, 204] on div "STOREFRONT EXAMPLE Unscented Green Taper Candles $14.00 Changed to Unscented Gr…" at bounding box center [324, 92] width 140 height 279
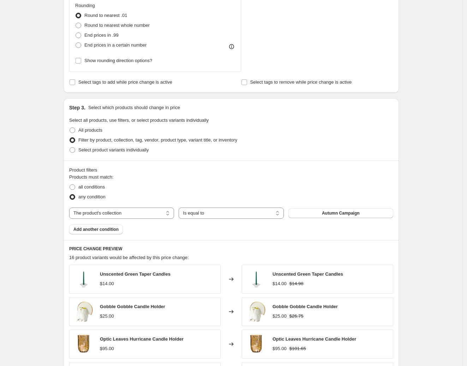
scroll to position [353, 0]
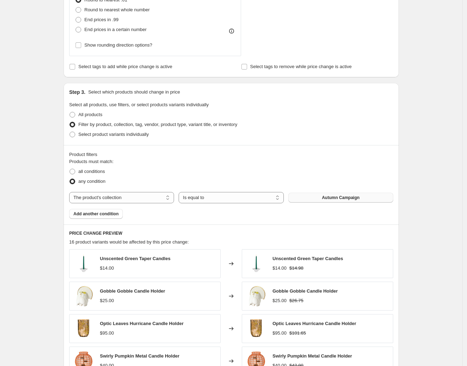
click at [319, 197] on button "Autumn Campaign" at bounding box center [341, 198] width 105 height 10
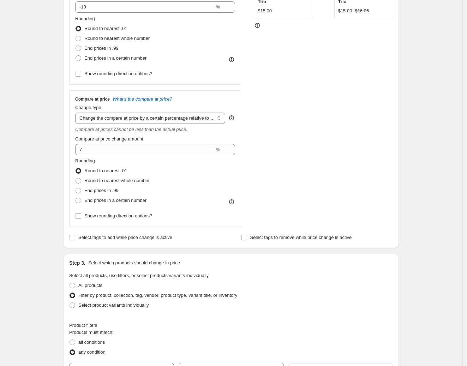
scroll to position [177, 0]
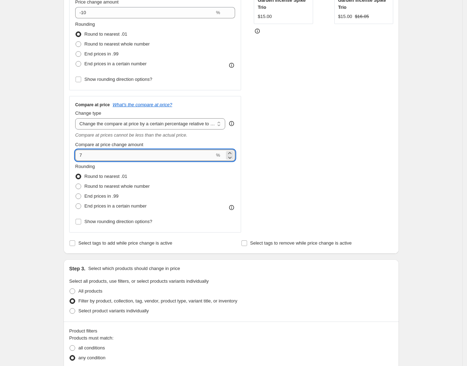
drag, startPoint x: 85, startPoint y: 157, endPoint x: 82, endPoint y: 156, distance: 3.7
click at [82, 156] on input "7" at bounding box center [145, 155] width 140 height 11
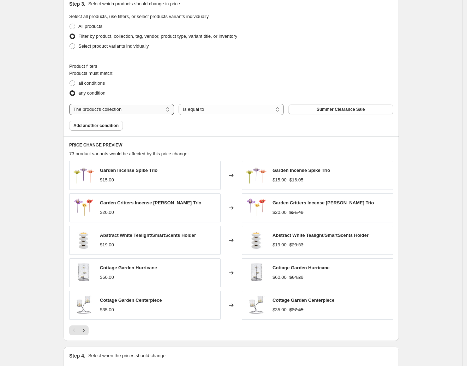
scroll to position [221, 0]
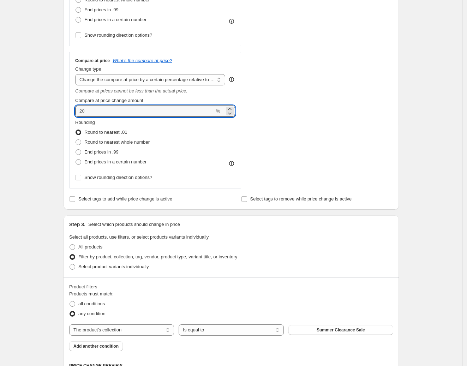
drag, startPoint x: 96, startPoint y: 109, endPoint x: 75, endPoint y: 109, distance: 21.9
click at [75, 109] on div "Compare at price What's the compare at price? Change type Change the compare at…" at bounding box center [155, 120] width 172 height 137
type input "0"
click at [123, 84] on select "Change the compare at price to the current price (sale) Change the compare at p…" at bounding box center [150, 79] width 150 height 11
click at [77, 75] on select "Change the compare at price to the current price (sale) Change the compare at p…" at bounding box center [150, 79] width 150 height 11
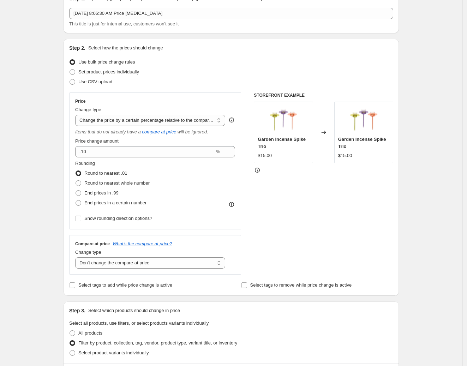
scroll to position [88, 0]
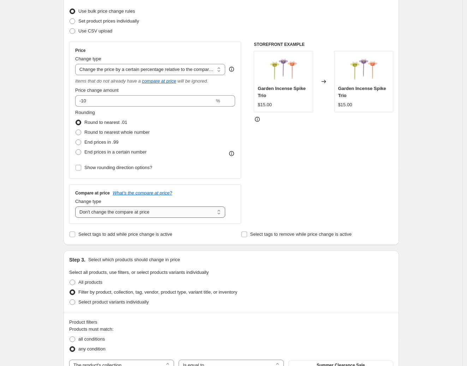
click at [172, 213] on select "Change the compare at price to the current price (sale) Change the compare at p…" at bounding box center [150, 212] width 150 height 11
click at [77, 207] on select "Change the compare at price to the current price (sale) Change the compare at p…" at bounding box center [150, 212] width 150 height 11
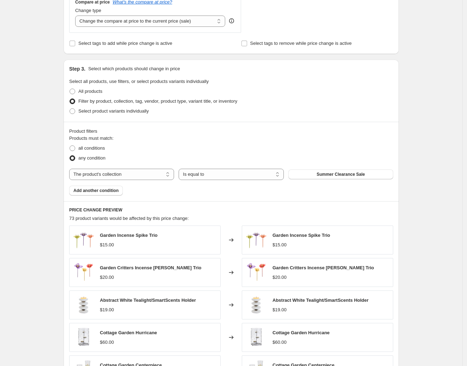
scroll to position [265, 0]
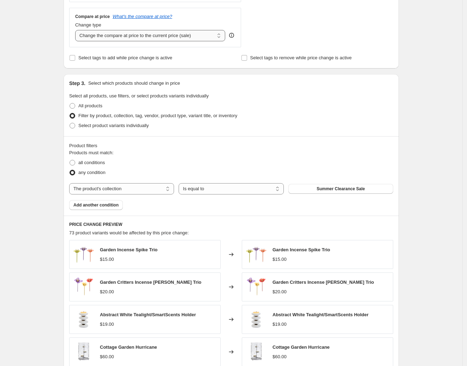
click at [135, 37] on select "Change the compare at price to the current price (sale) Change the compare at p…" at bounding box center [150, 35] width 150 height 11
click at [77, 30] on select "Change the compare at price to the current price (sale) Change the compare at p…" at bounding box center [150, 35] width 150 height 11
click at [138, 34] on select "Change the compare at price to the current price (sale) Change the compare at p…" at bounding box center [150, 35] width 150 height 11
select select "pp"
click at [77, 30] on select "Change the compare at price to the current price (sale) Change the compare at p…" at bounding box center [150, 35] width 150 height 11
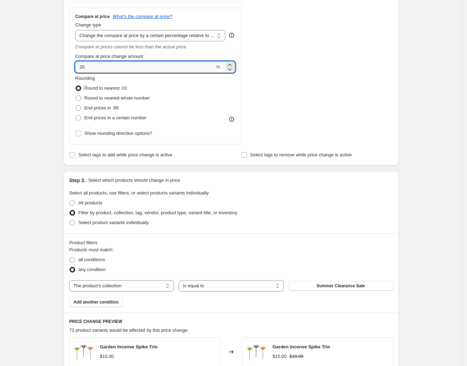
drag, startPoint x: 90, startPoint y: 68, endPoint x: 80, endPoint y: 66, distance: 10.1
click at [80, 66] on input "20" at bounding box center [145, 66] width 140 height 11
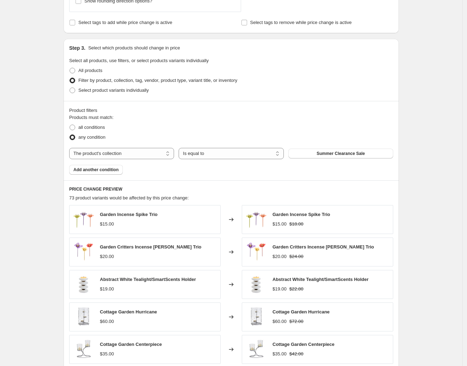
scroll to position [309, 0]
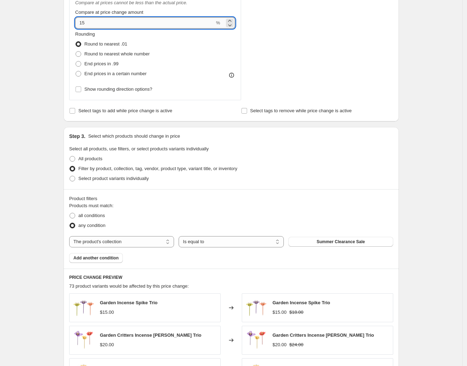
click at [82, 25] on input "15" at bounding box center [145, 22] width 140 height 11
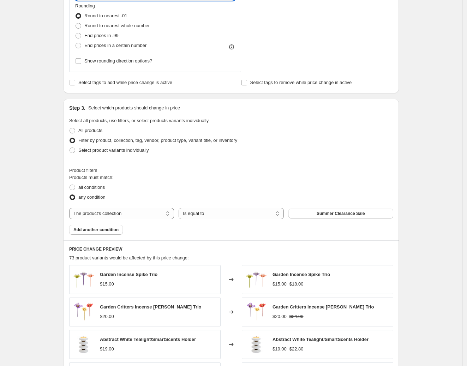
scroll to position [265, 0]
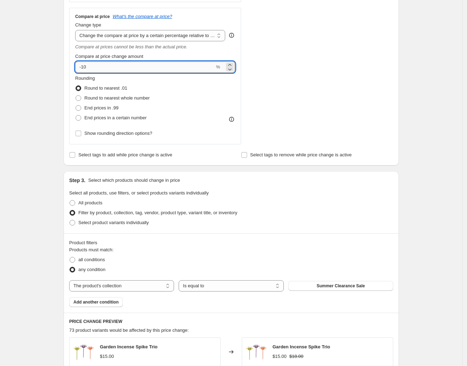
click at [84, 66] on input "-10" at bounding box center [145, 66] width 140 height 11
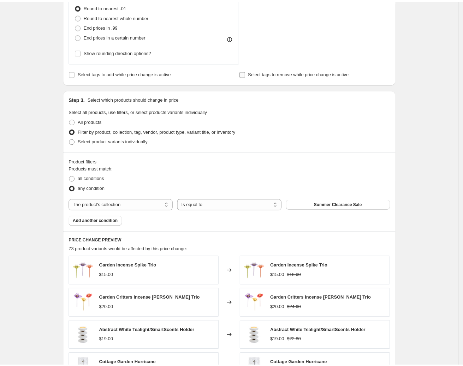
scroll to position [353, 0]
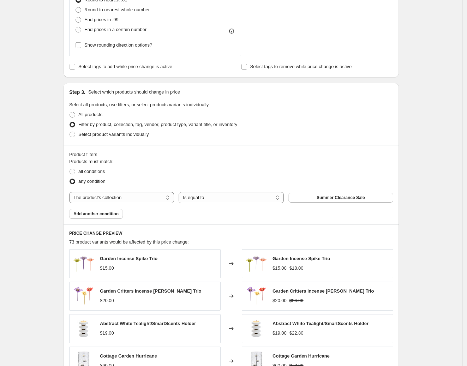
type input "10"
click at [356, 158] on div "Product filters" at bounding box center [231, 154] width 324 height 7
